Goal: Find specific page/section

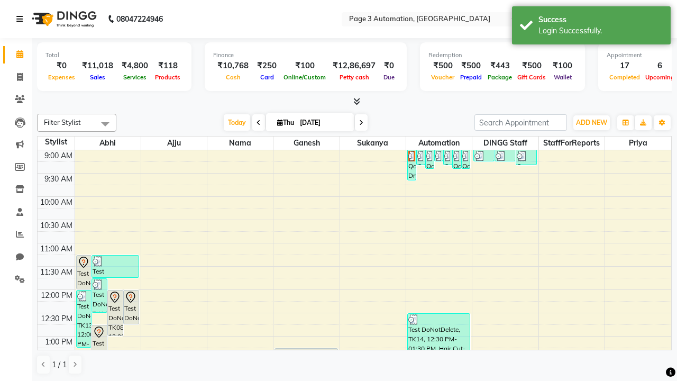
click at [22, 19] on icon at bounding box center [19, 18] width 6 height 7
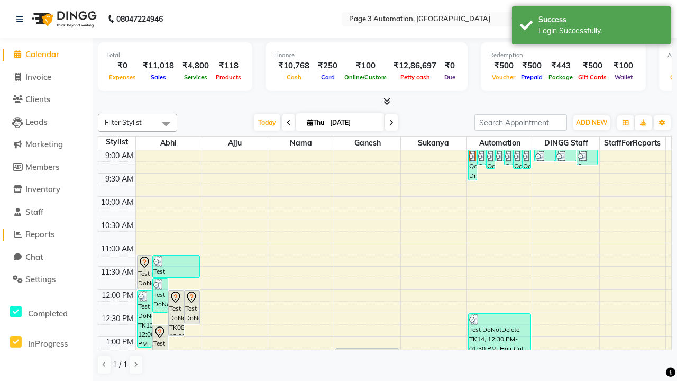
click at [46, 234] on span "Reports" at bounding box center [39, 234] width 29 height 10
